Goal: Contribute content: Add original content to the website for others to see

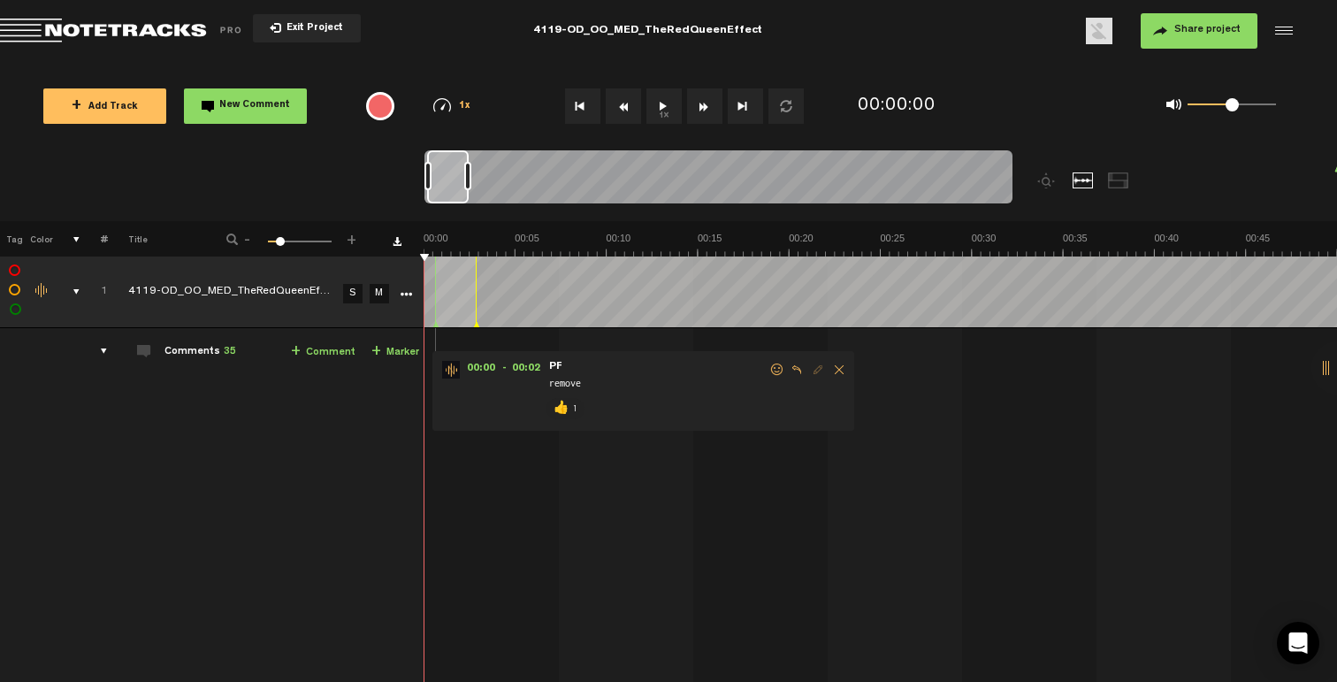
click at [82, 288] on td "1" at bounding box center [93, 292] width 27 height 72
click at [79, 289] on div "comments, stamps & drawings" at bounding box center [69, 292] width 27 height 18
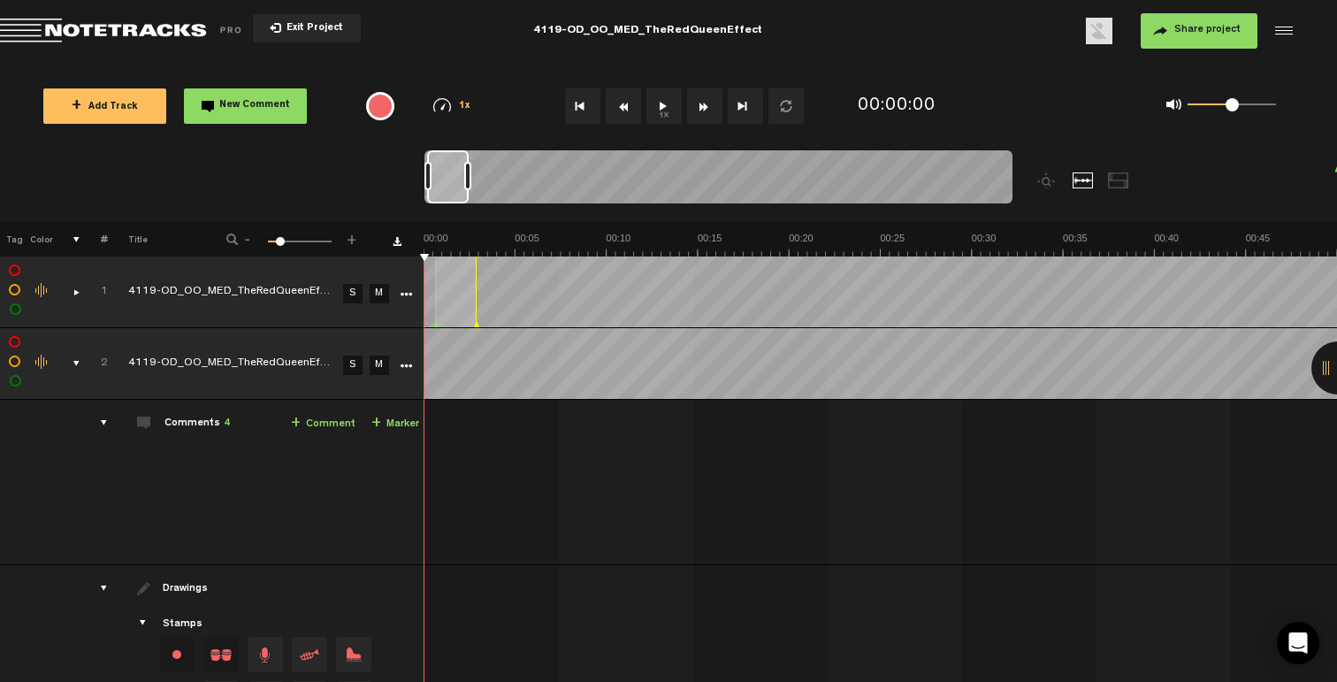
click at [65, 369] on div "comments, stamps & drawings" at bounding box center [69, 364] width 27 height 18
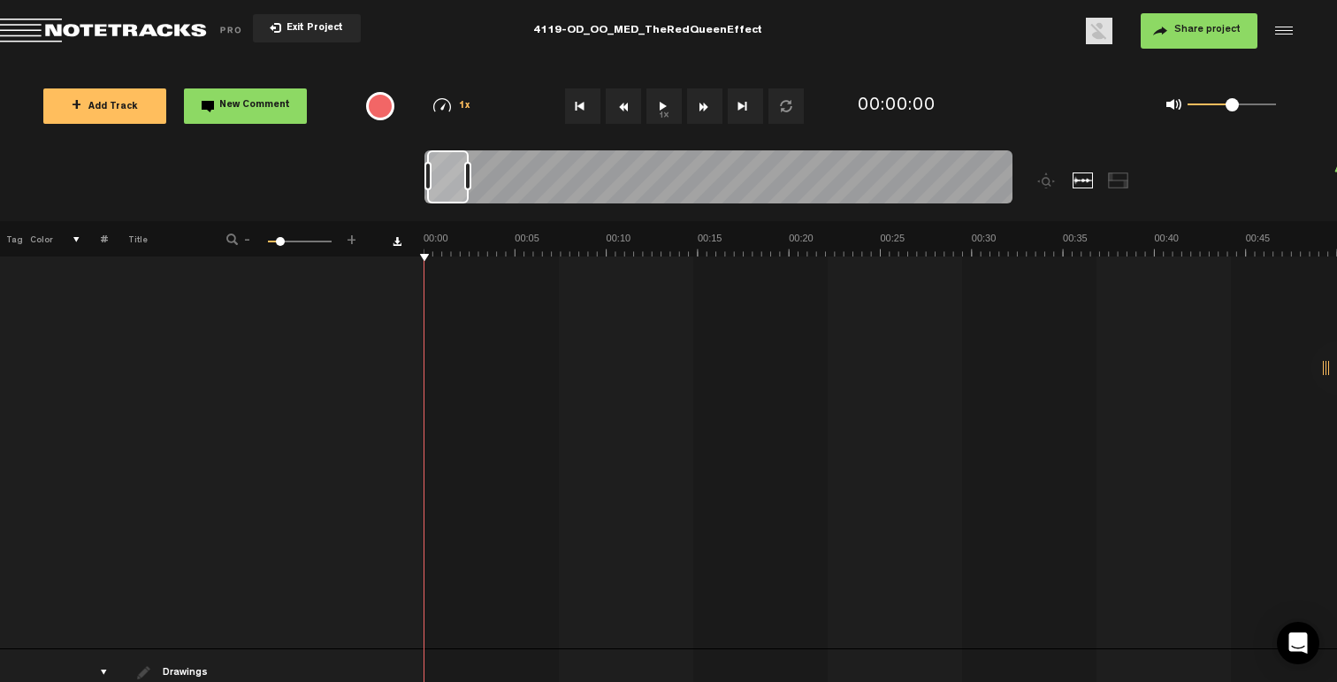
scroll to position [167, 0]
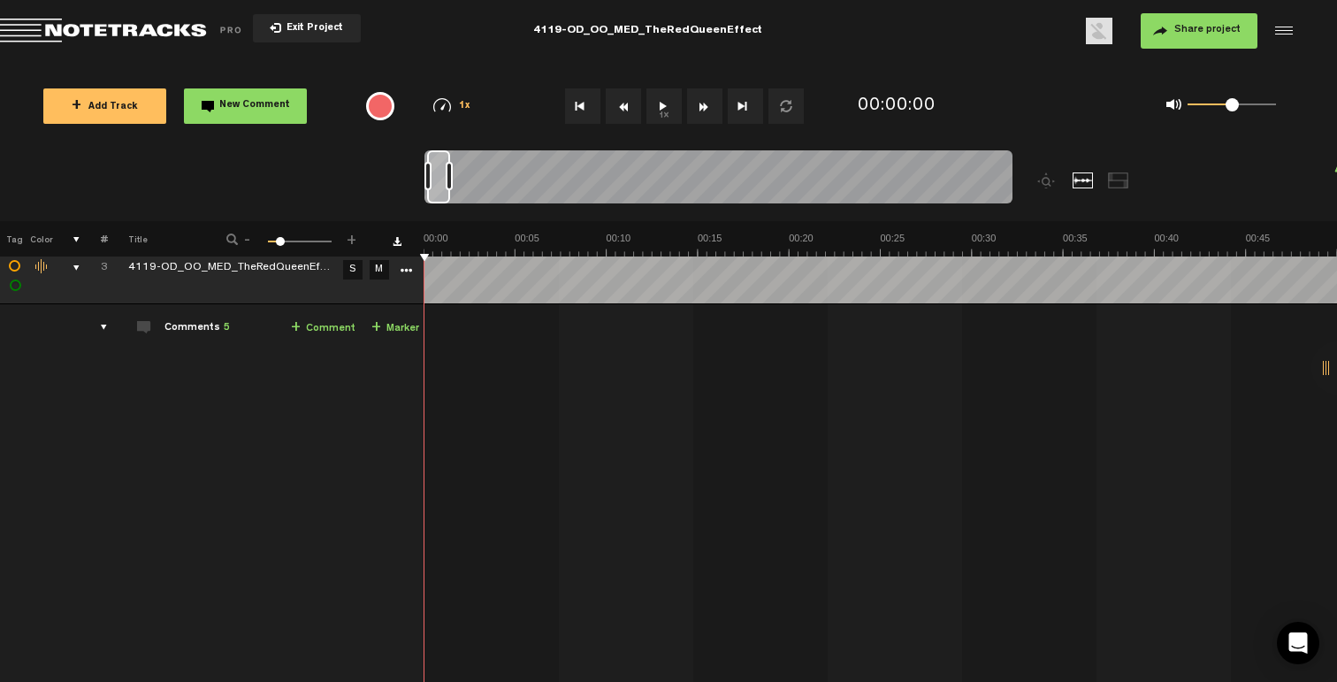
drag, startPoint x: 464, startPoint y: 179, endPoint x: 447, endPoint y: 177, distance: 17.8
click at [447, 177] on div at bounding box center [449, 176] width 7 height 28
click at [447, 178] on div at bounding box center [444, 176] width 7 height 28
click at [440, 180] on div at bounding box center [442, 176] width 7 height 28
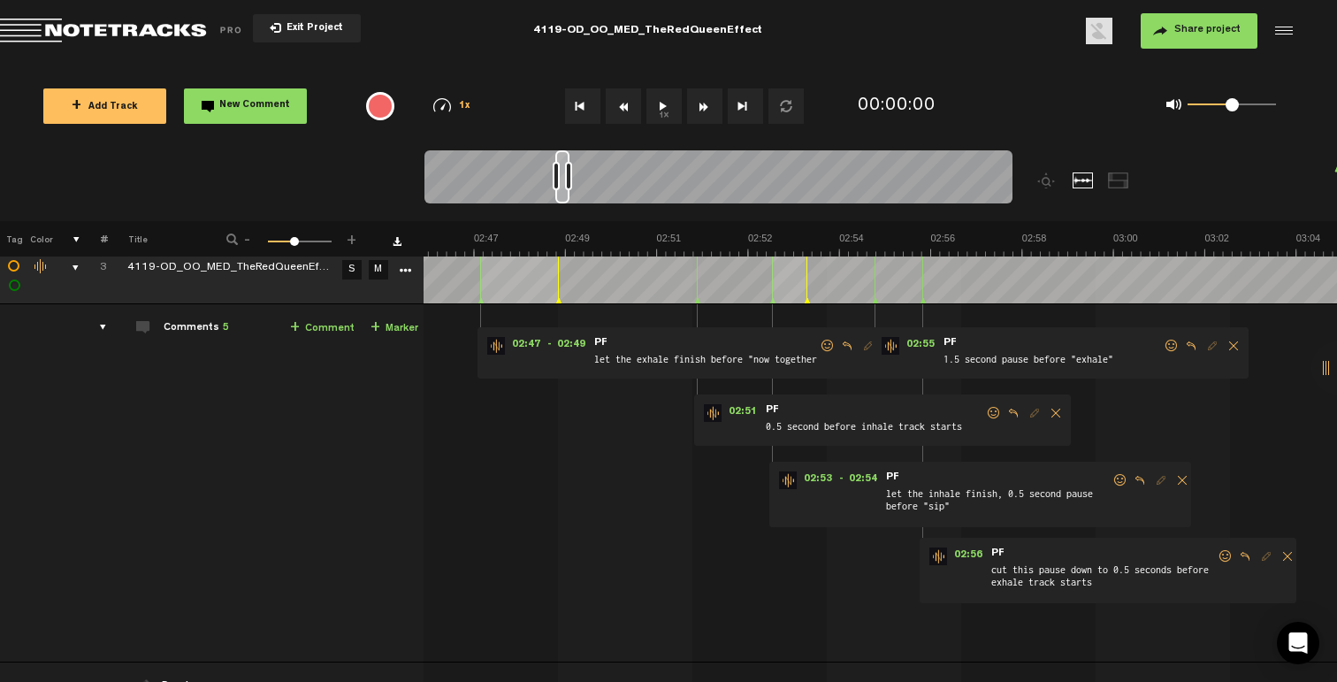
scroll to position [0, 8170]
click at [1217, 559] on span at bounding box center [1226, 556] width 18 height 12
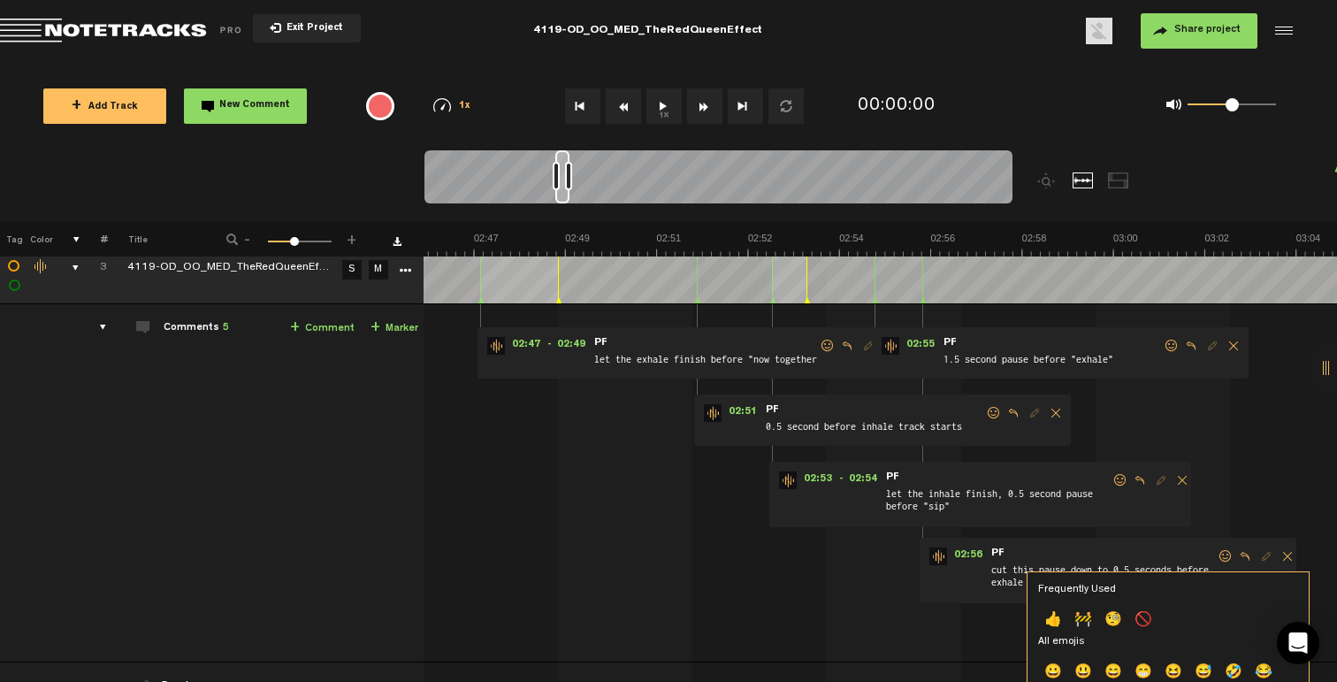
click at [1053, 612] on p "👍" at bounding box center [1053, 621] width 30 height 28
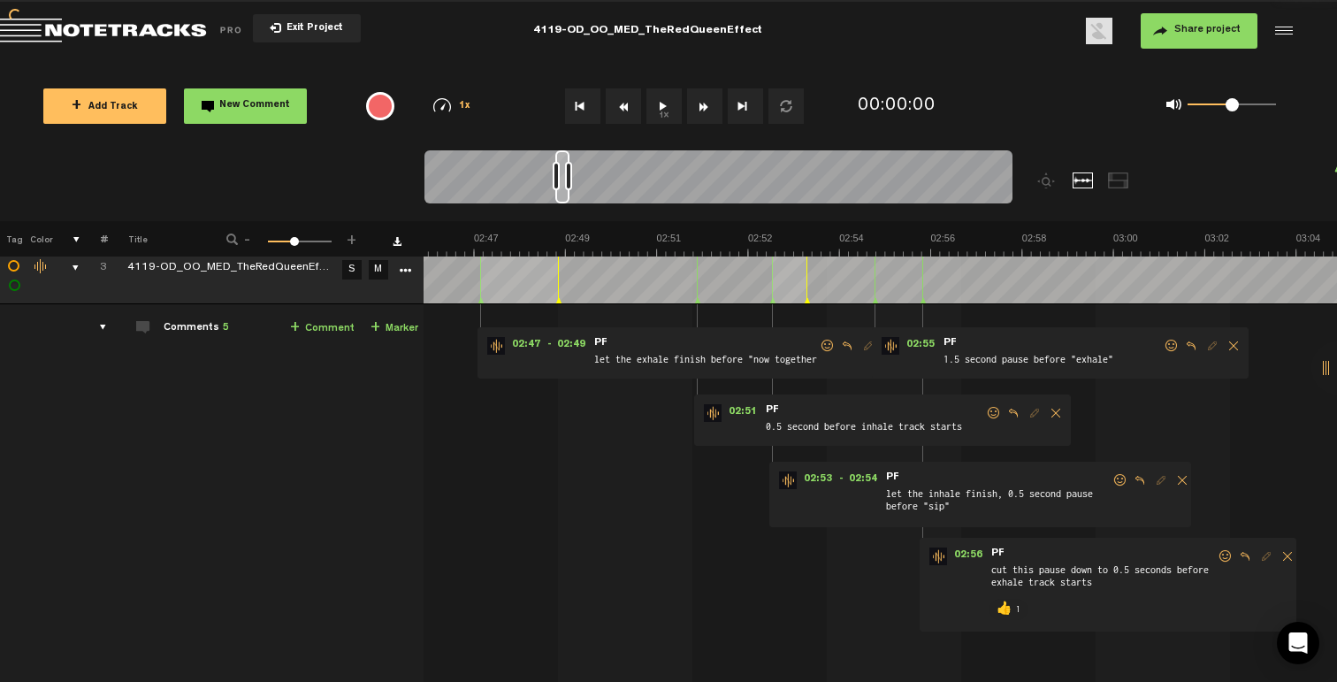
scroll to position [145, 14]
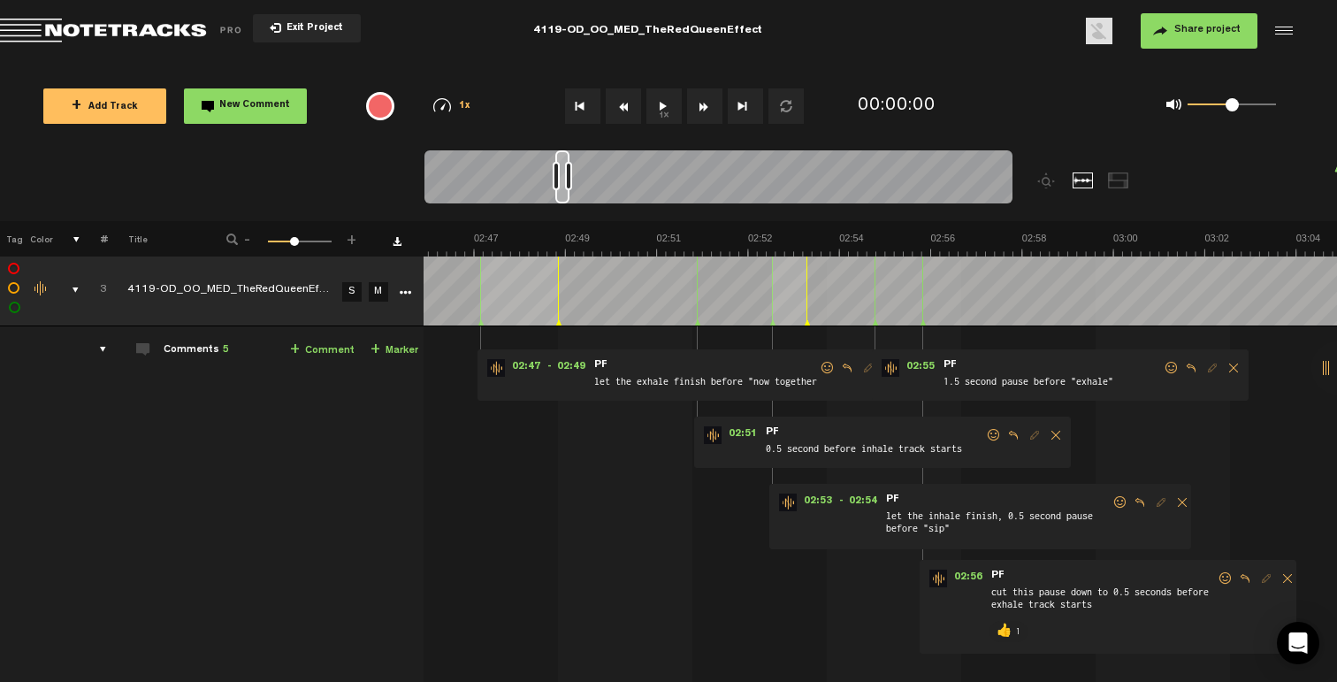
click at [1163, 368] on span at bounding box center [1172, 368] width 18 height 12
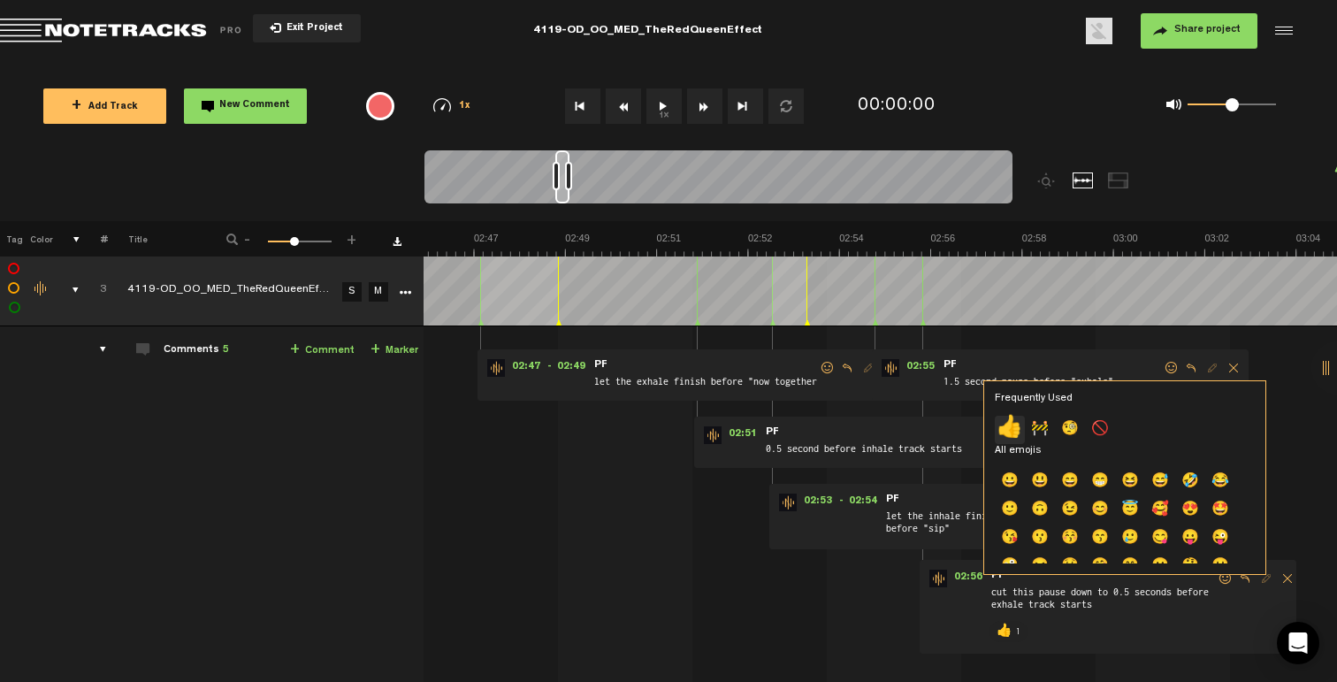
click at [1018, 426] on p "👍" at bounding box center [1010, 430] width 30 height 28
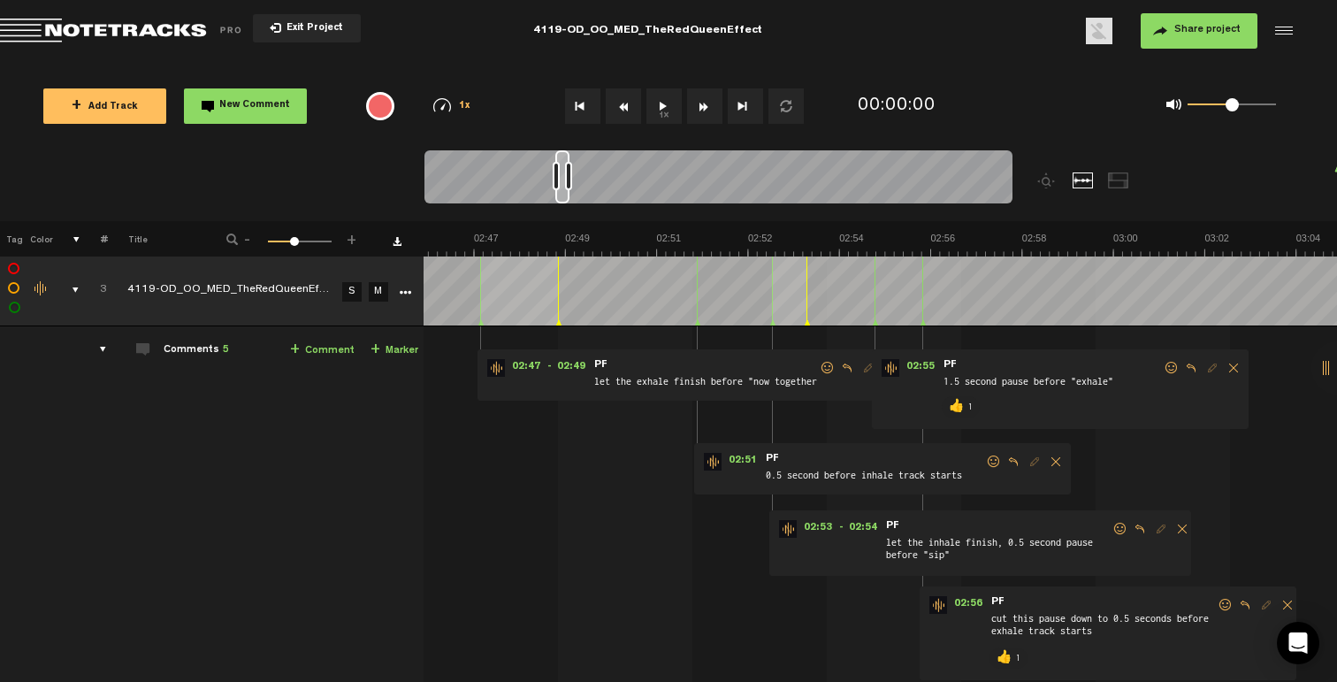
click at [1111, 526] on span at bounding box center [1120, 529] width 18 height 12
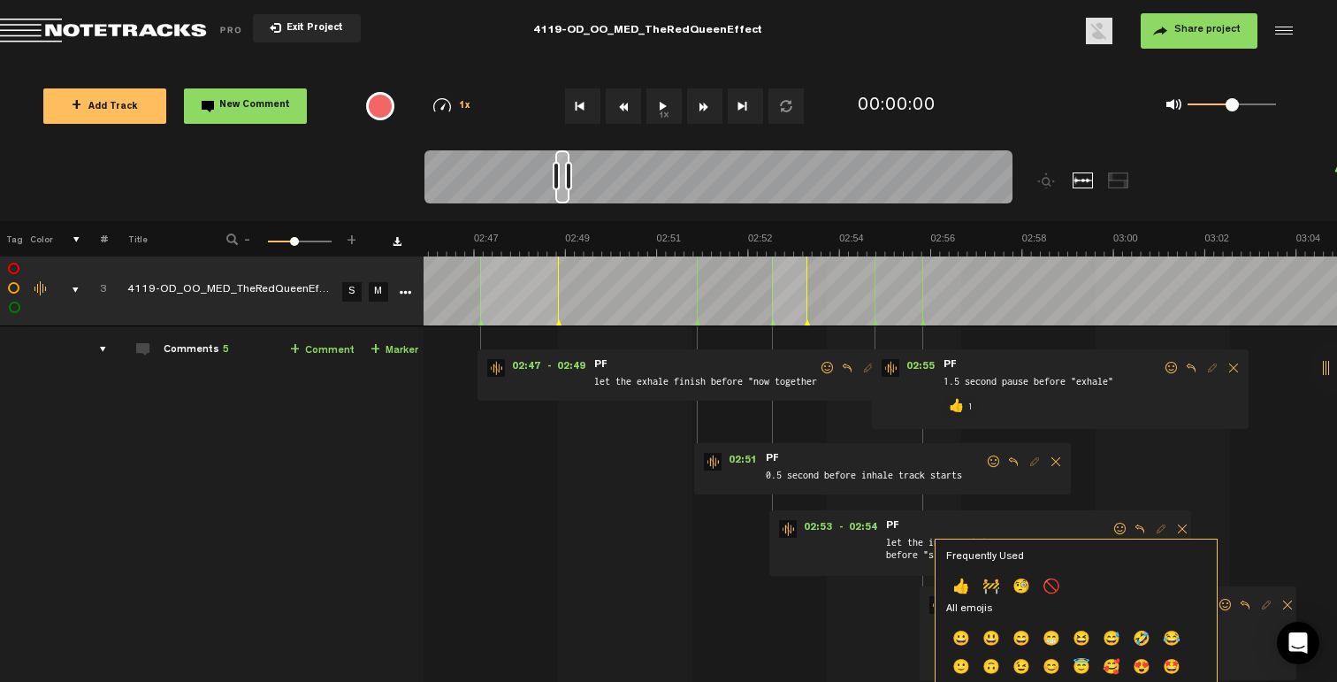
click at [961, 575] on p "👍" at bounding box center [961, 588] width 30 height 28
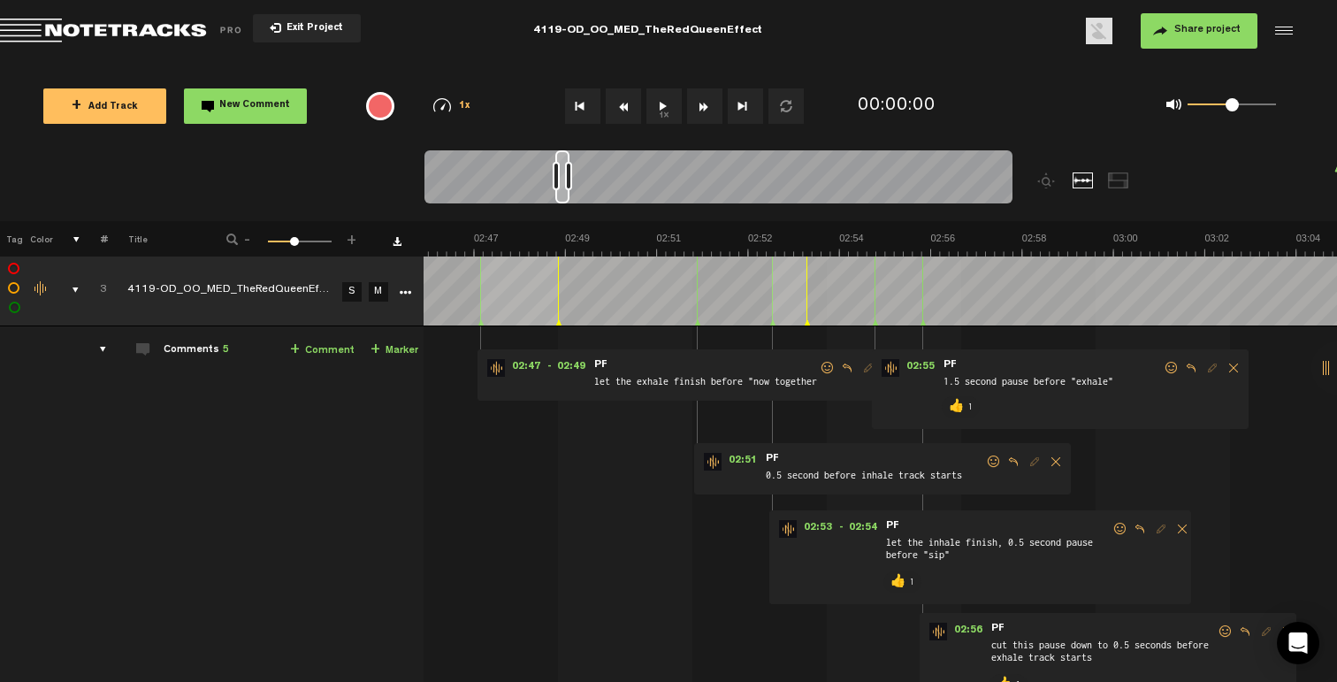
click at [985, 455] on span at bounding box center [994, 461] width 18 height 12
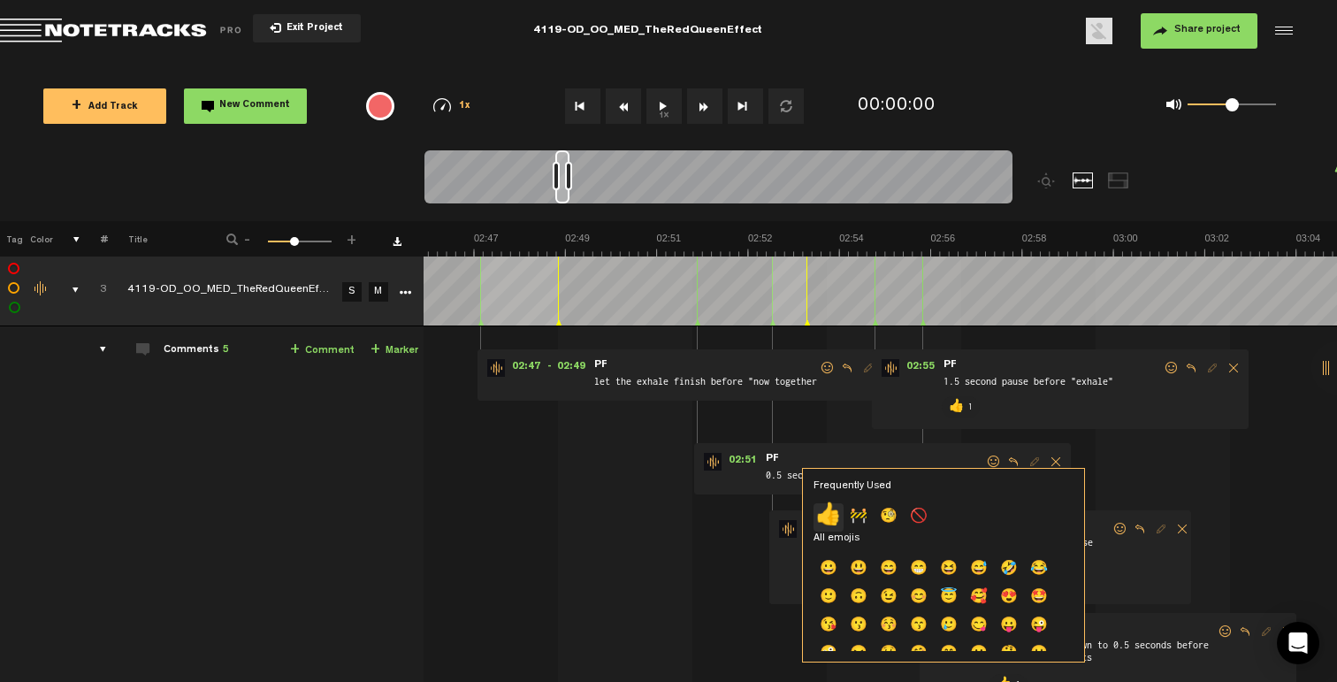
click at [840, 515] on p "👍" at bounding box center [828, 517] width 30 height 28
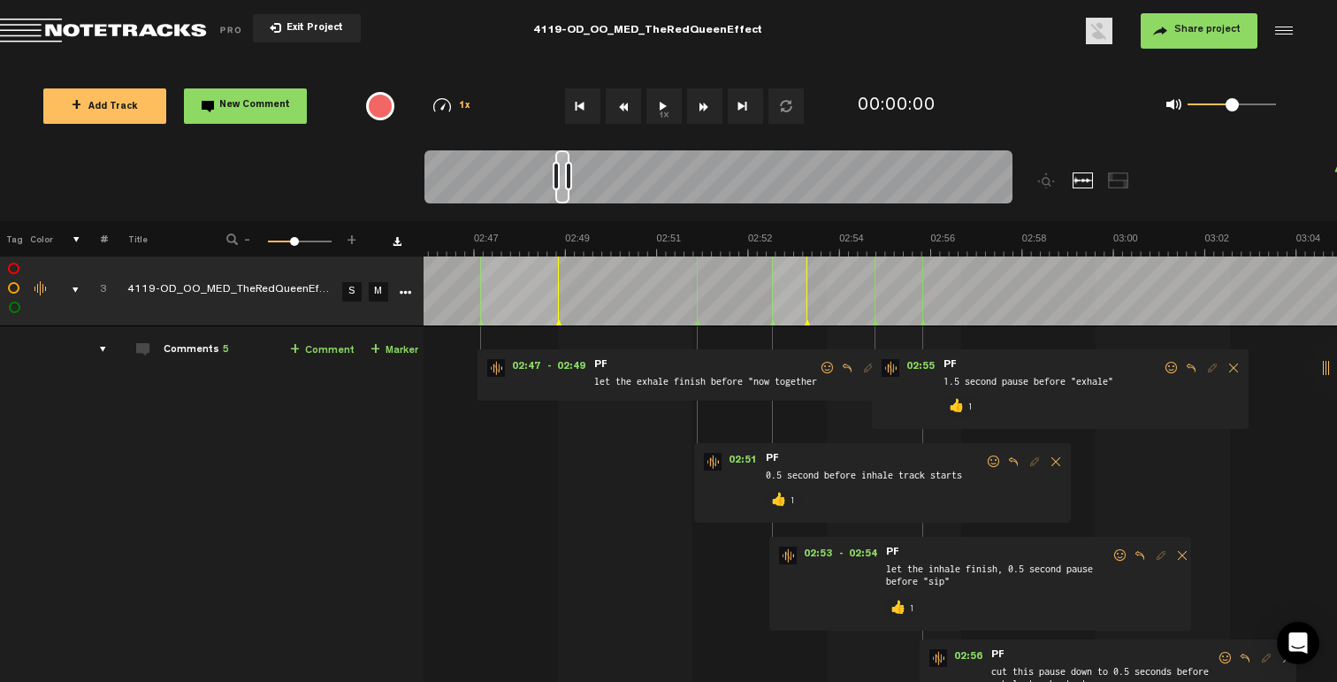
click at [819, 364] on span at bounding box center [828, 368] width 18 height 12
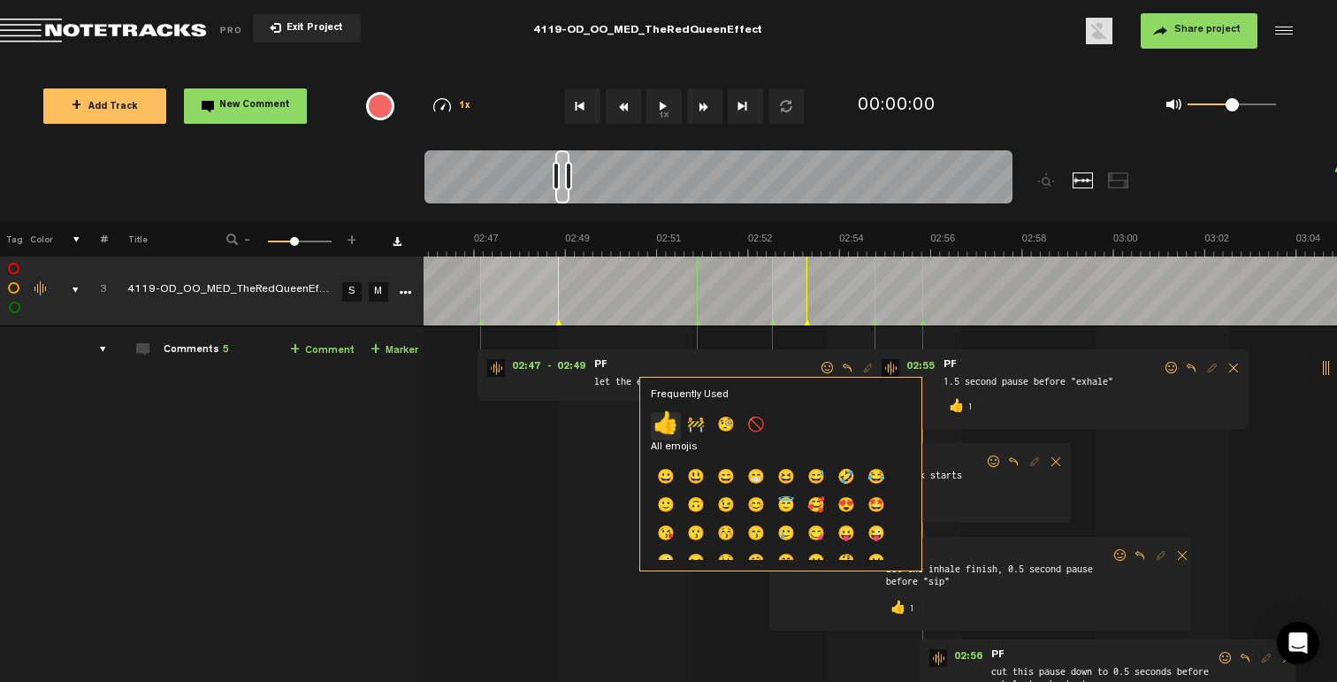
click at [680, 424] on p "👍" at bounding box center [666, 426] width 30 height 28
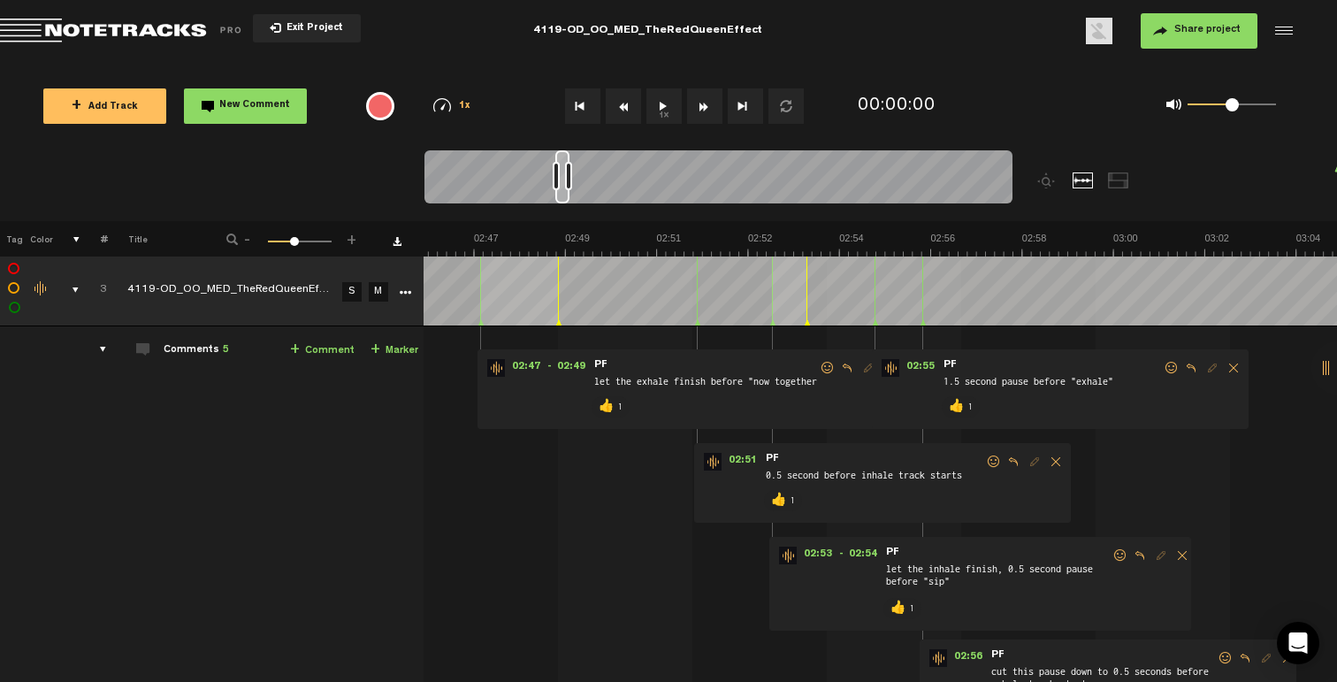
click at [61, 294] on div "comments, stamps & drawings" at bounding box center [68, 290] width 27 height 18
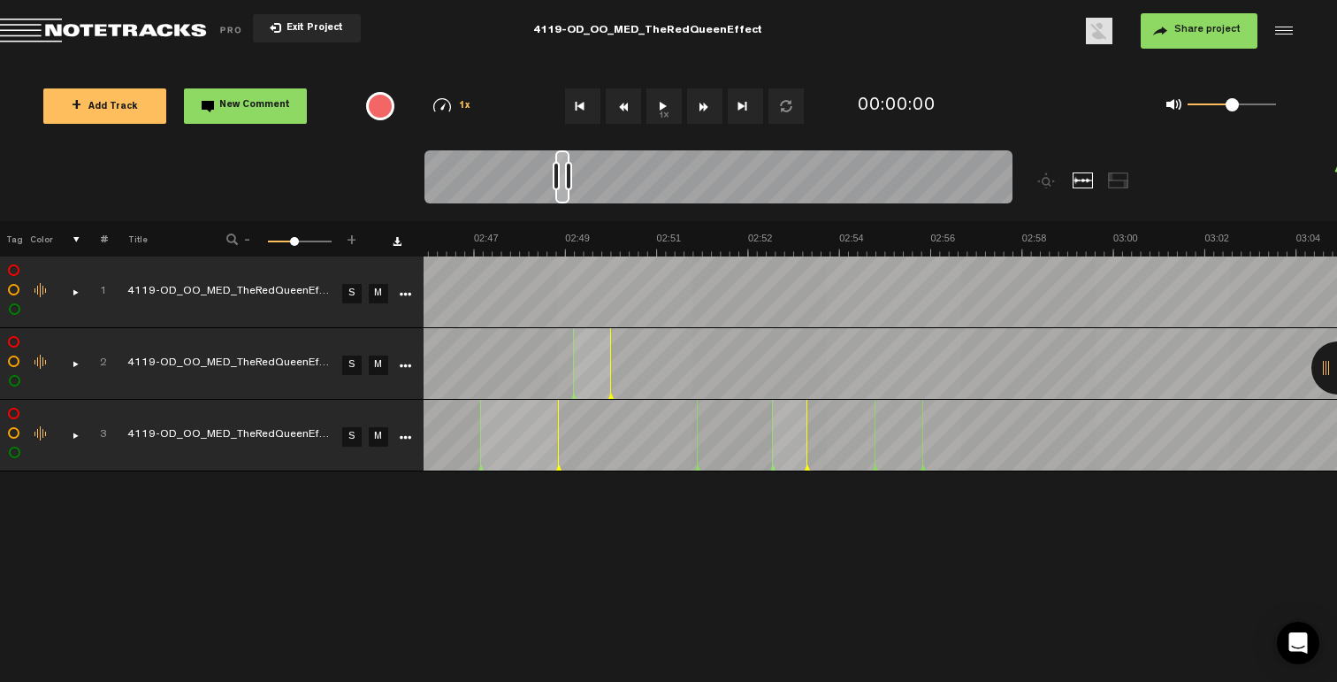
click at [110, 109] on span "+ Add Track" at bounding box center [105, 108] width 66 height 10
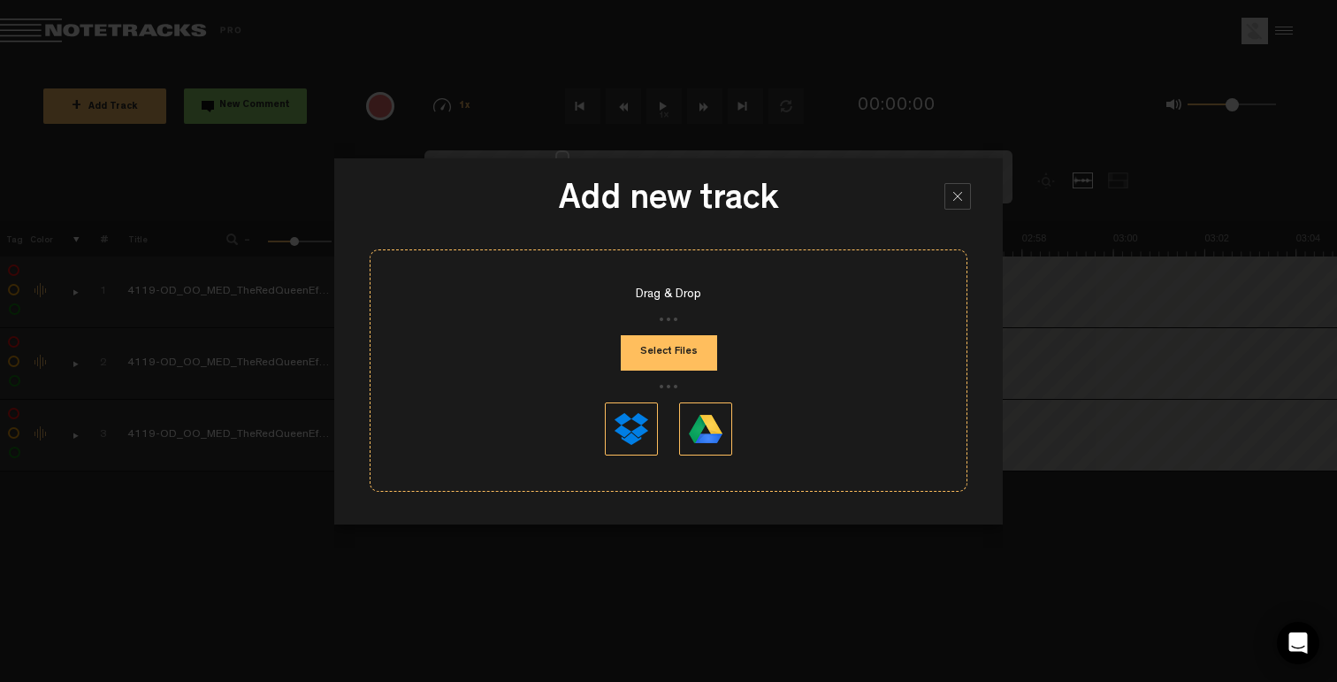
click at [690, 347] on button "Select Files" at bounding box center [669, 352] width 96 height 35
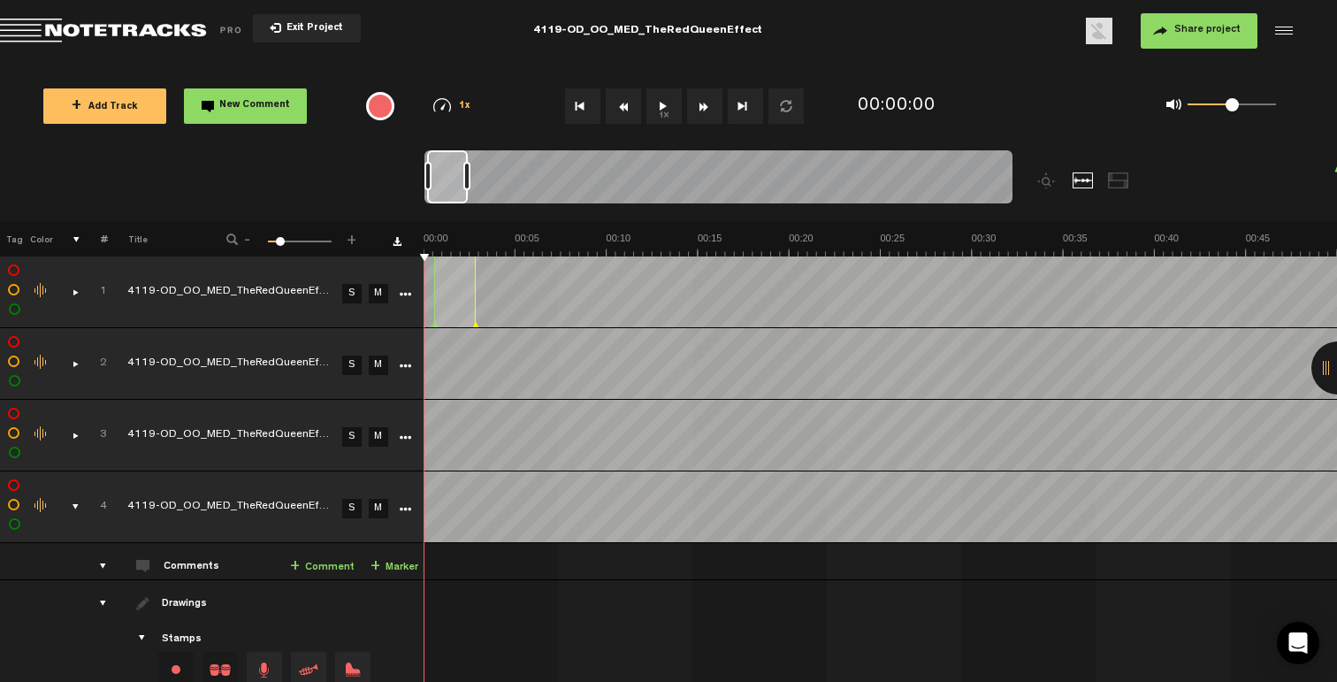
click at [66, 505] on div "comments, stamps & drawings" at bounding box center [68, 507] width 27 height 18
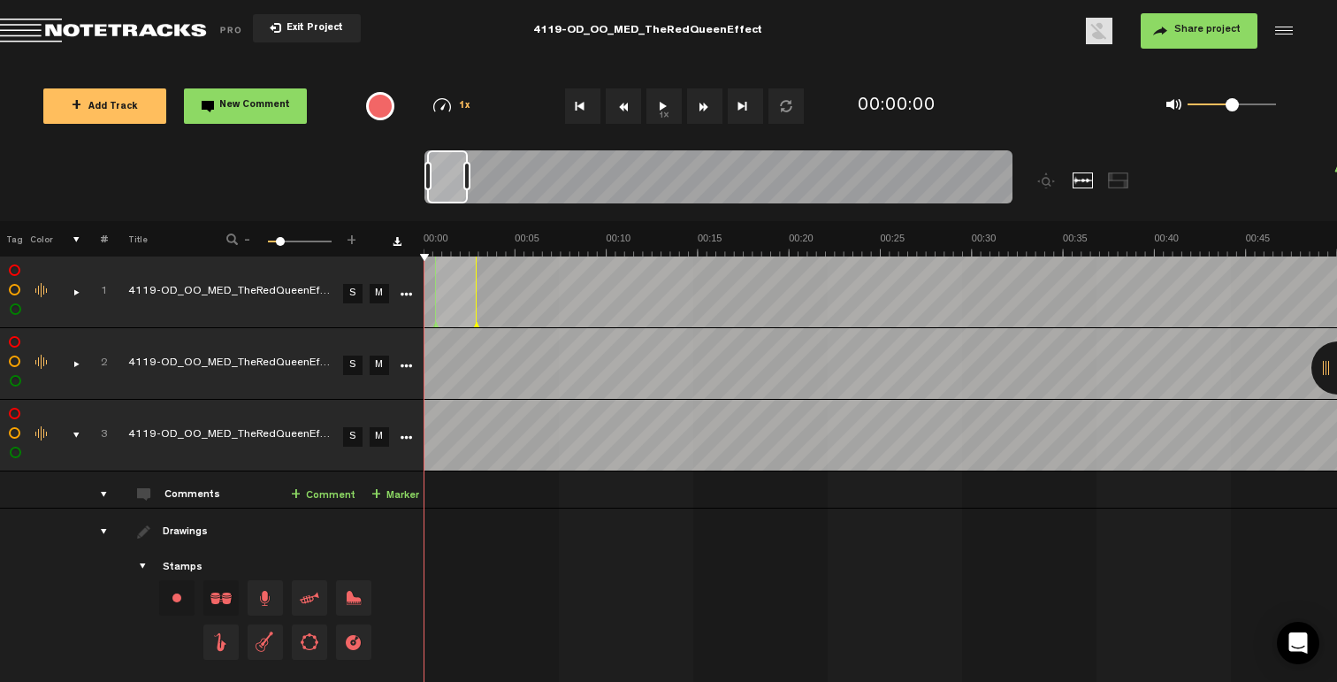
scroll to position [88, 0]
